Goal: Task Accomplishment & Management: Use online tool/utility

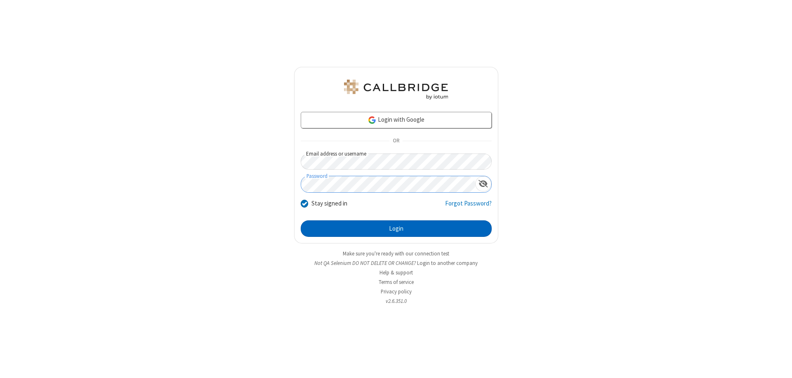
click at [396, 229] on button "Login" at bounding box center [396, 228] width 191 height 17
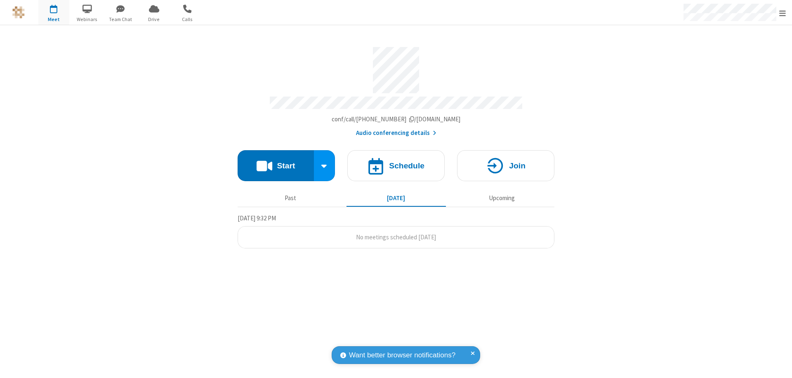
click at [276, 162] on button "Start" at bounding box center [276, 165] width 76 height 31
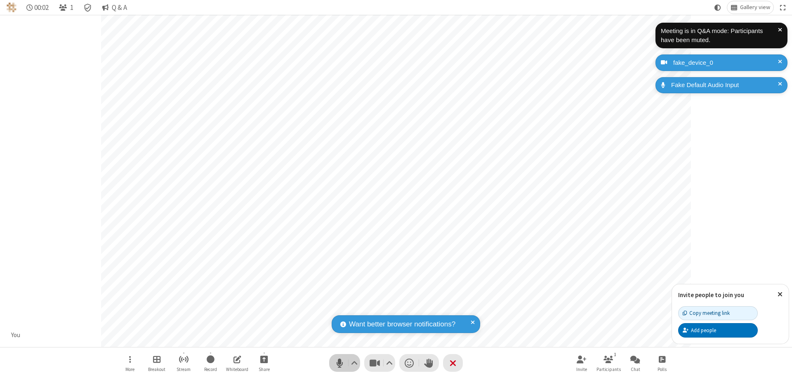
click at [339, 363] on span "Mute (⌘+Shift+A)" at bounding box center [339, 363] width 12 height 12
click at [339, 363] on span "Unmute (⌘+Shift+A)" at bounding box center [339, 363] width 12 height 12
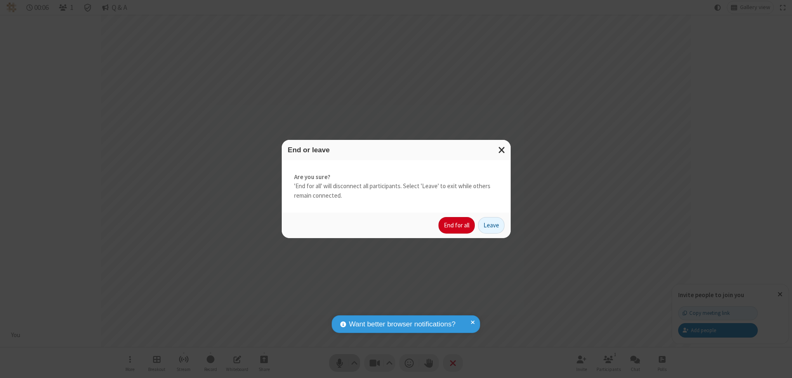
click at [457, 225] on button "End for all" at bounding box center [456, 225] width 36 height 17
